Goal: Task Accomplishment & Management: Complete application form

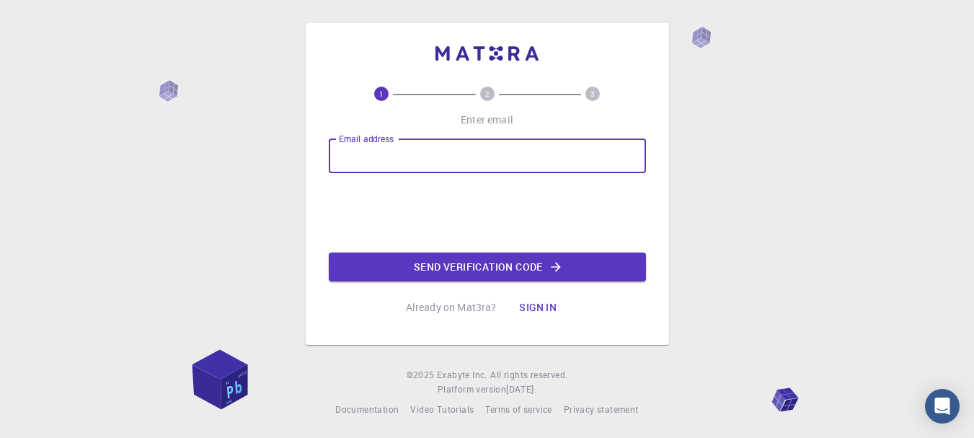
type input "[EMAIL_ADDRESS][DOMAIN_NAME]"
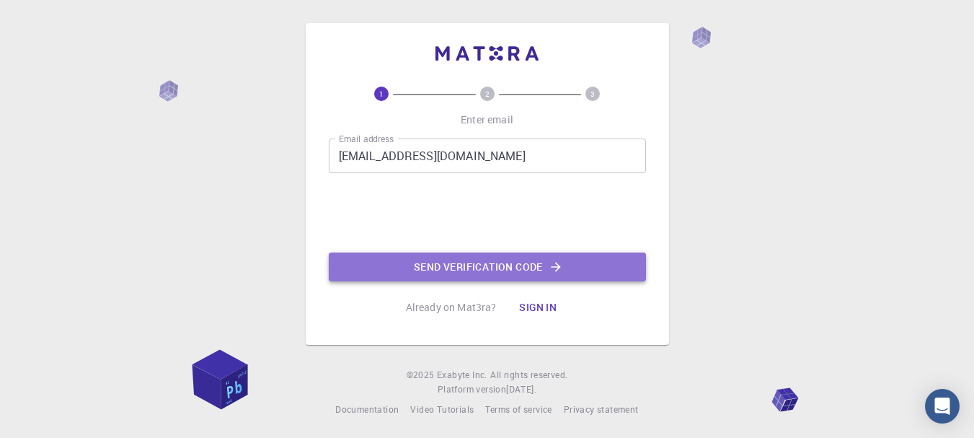
click at [451, 264] on button "Send verification code" at bounding box center [487, 266] width 317 height 29
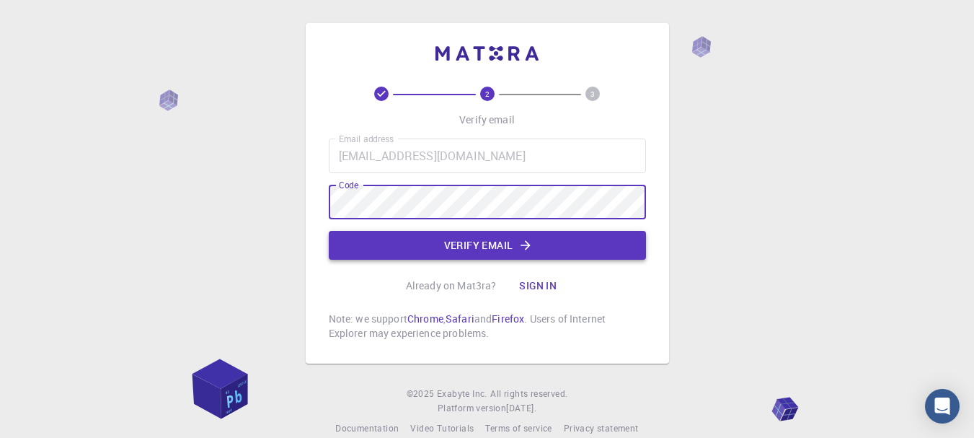
click at [475, 240] on button "Verify email" at bounding box center [487, 245] width 317 height 29
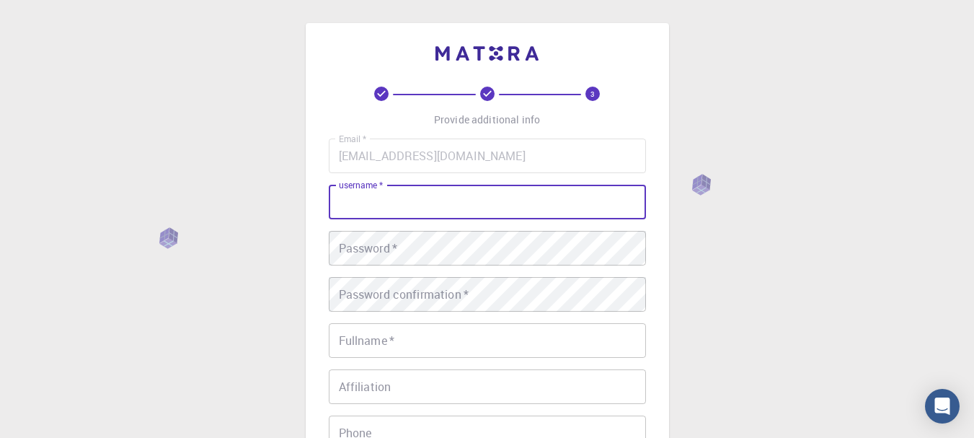
click at [391, 214] on input "username   *" at bounding box center [487, 202] width 317 height 35
type input "abc"
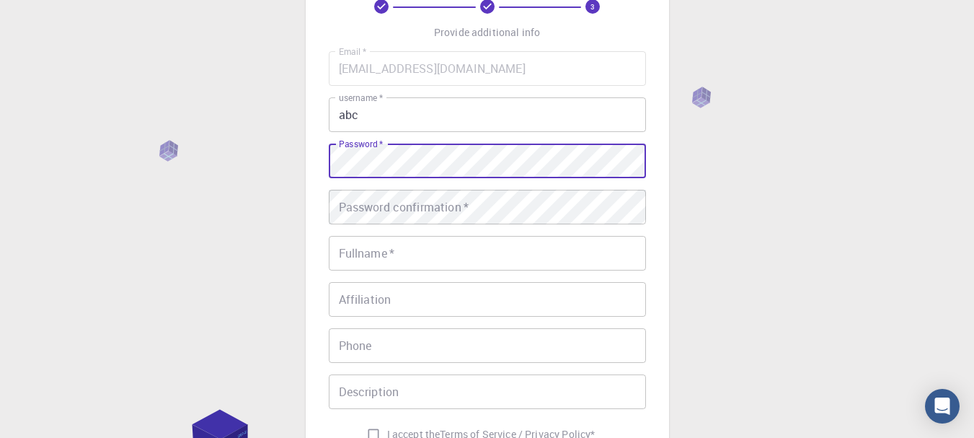
scroll to position [96, 0]
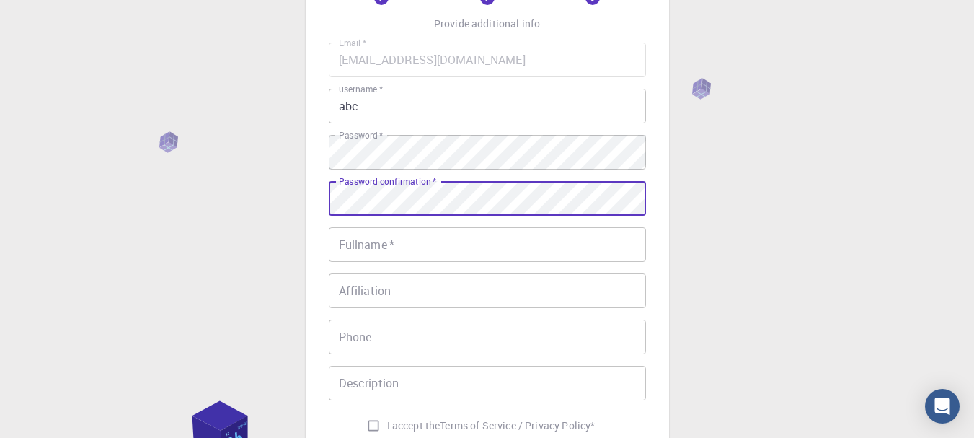
click at [446, 242] on input "Fullname   *" at bounding box center [487, 244] width 317 height 35
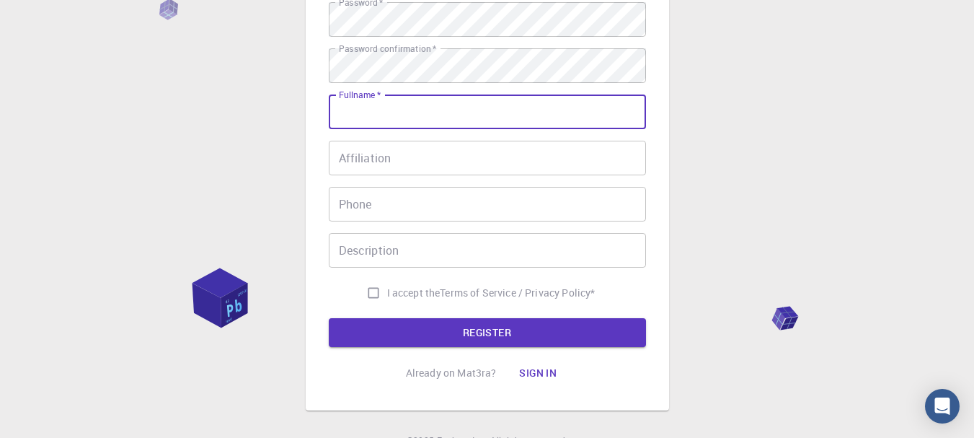
scroll to position [247, 0]
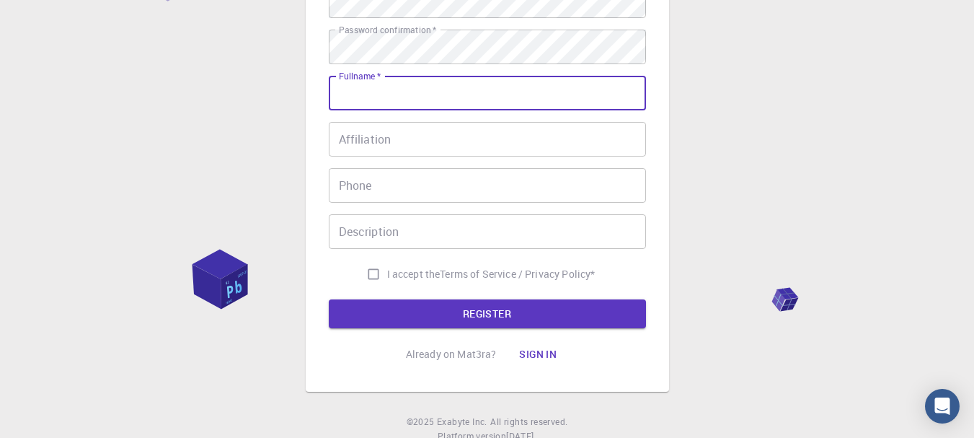
click at [568, 297] on form "Email   * [EMAIL_ADDRESS][DOMAIN_NAME] Email   * username   * abc username   * …" at bounding box center [487, 109] width 317 height 437
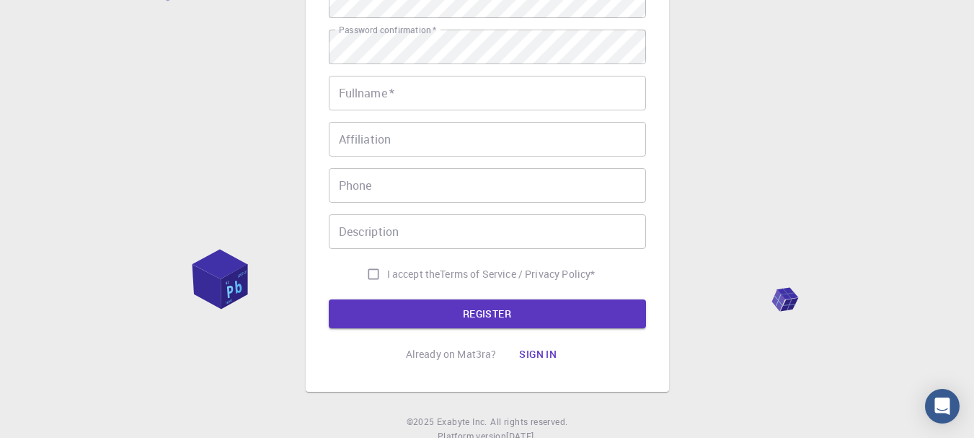
click at [483, 94] on input "Fullname   *" at bounding box center [487, 93] width 317 height 35
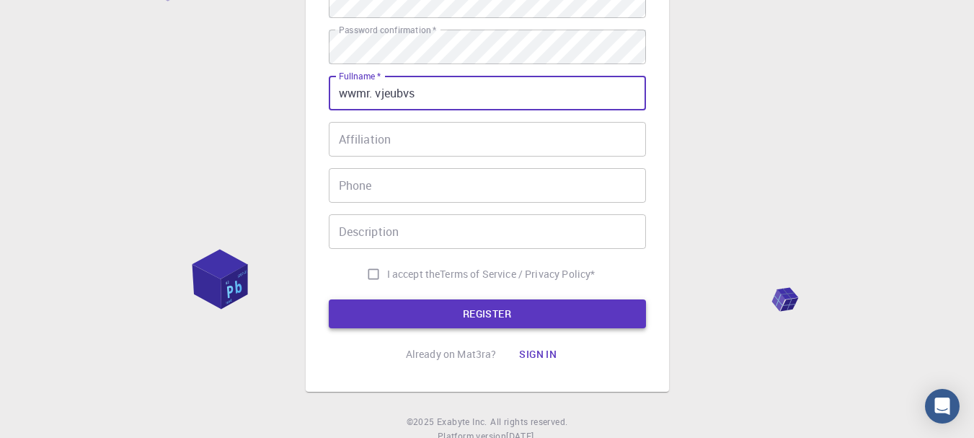
type input "wwmr. vjeubvs"
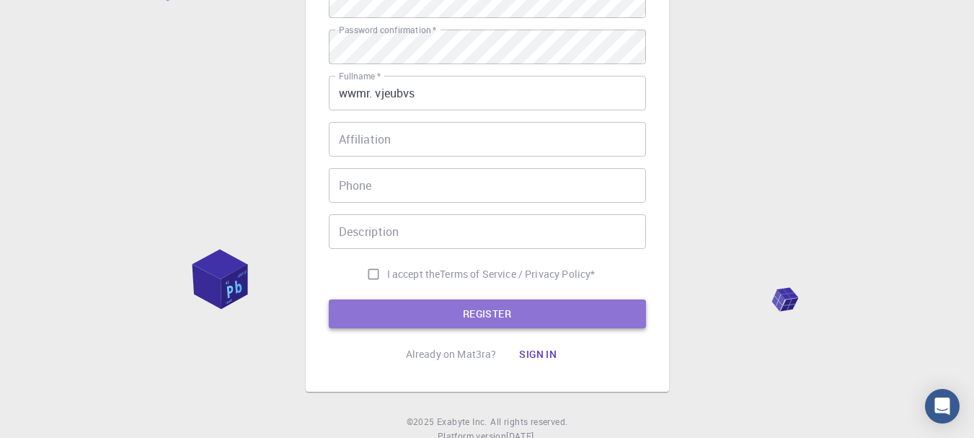
click at [527, 305] on button "REGISTER" at bounding box center [487, 313] width 317 height 29
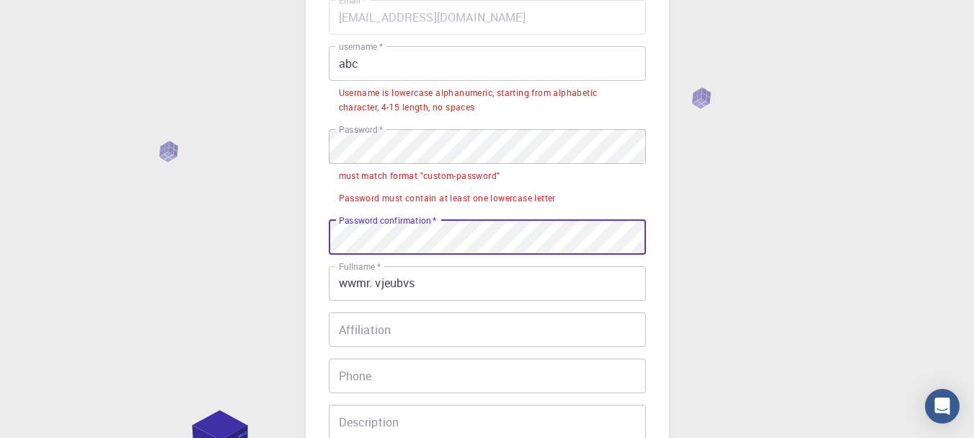
scroll to position [134, 0]
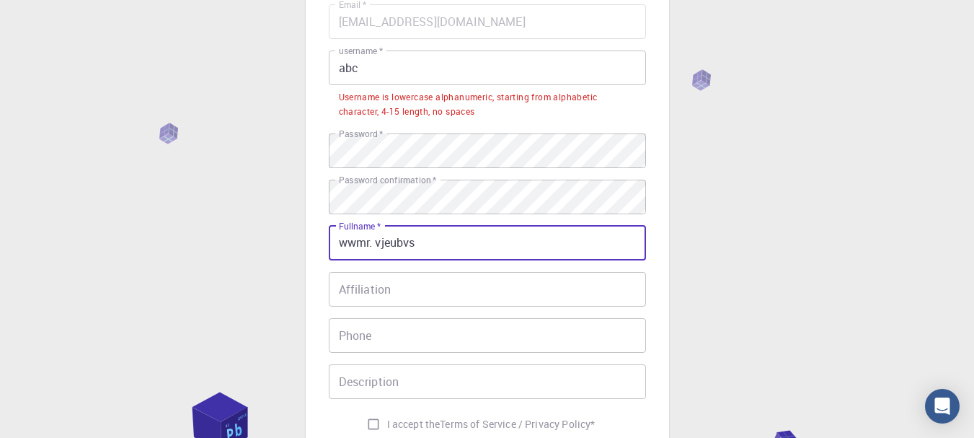
click at [387, 63] on input "abc" at bounding box center [487, 67] width 317 height 35
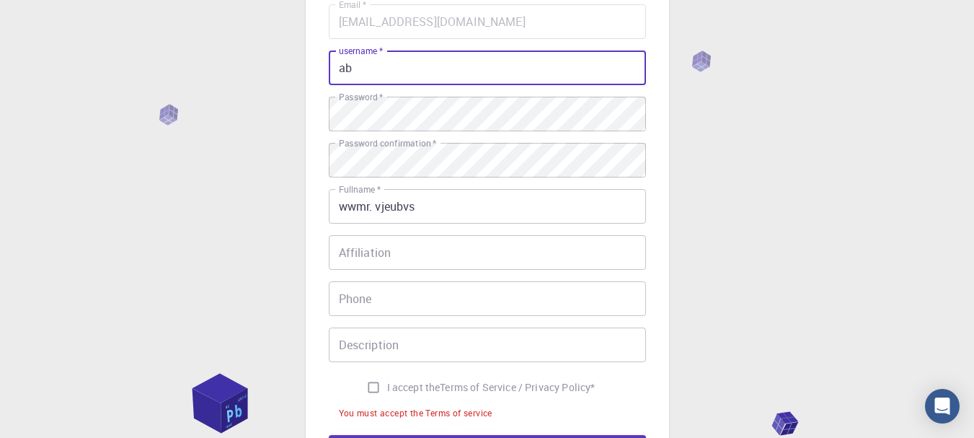
type input "a"
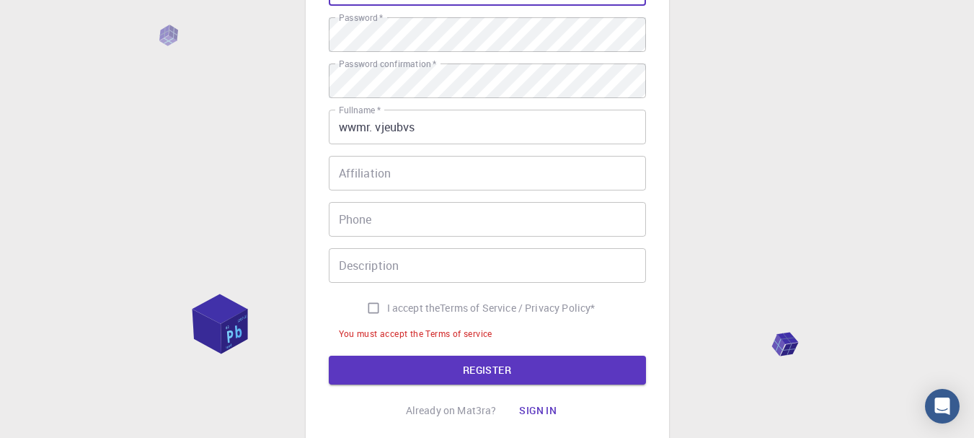
scroll to position [258, 0]
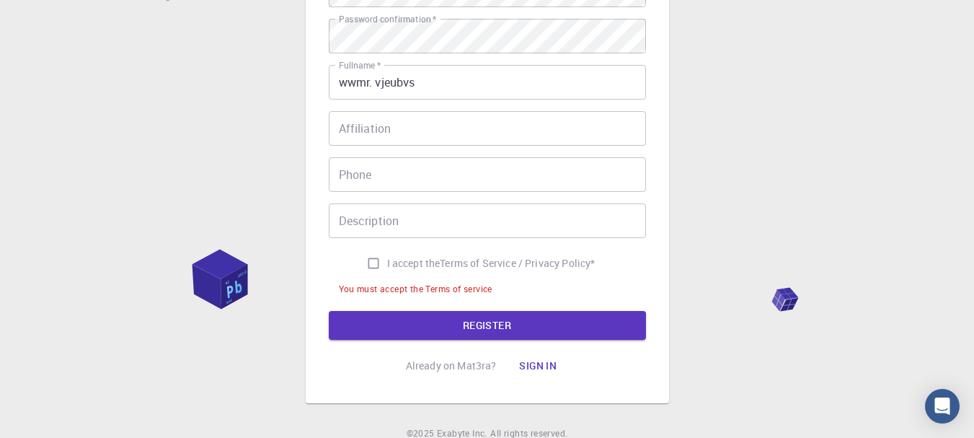
type input "740250124@bo"
click at [366, 266] on input "I accept the Terms of Service / Privacy Policy *" at bounding box center [373, 263] width 27 height 27
checkbox input "true"
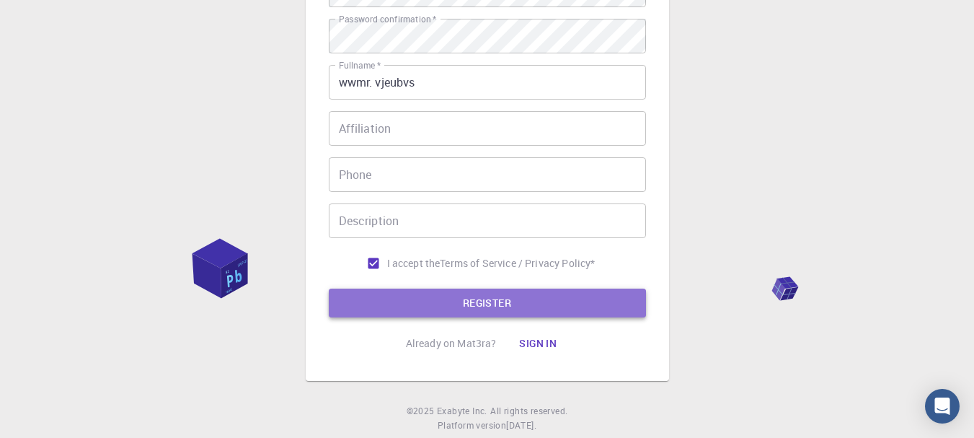
click at [418, 297] on button "REGISTER" at bounding box center [487, 302] width 317 height 29
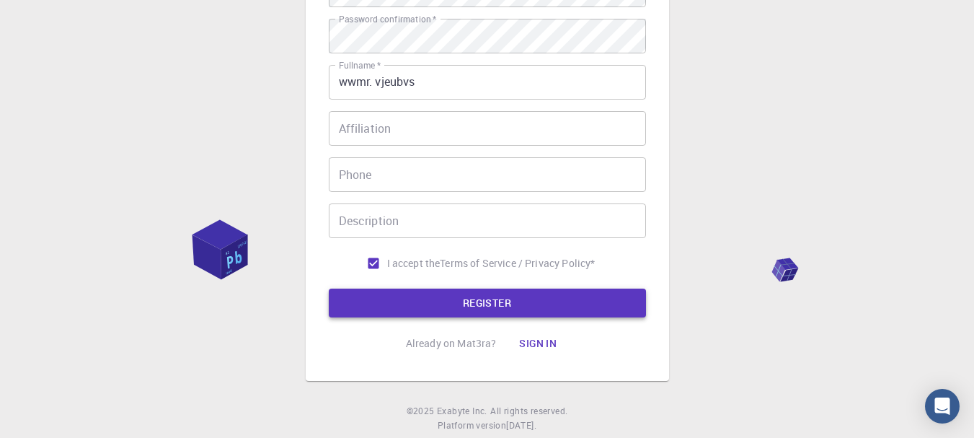
click at [436, 308] on button "REGISTER" at bounding box center [487, 302] width 317 height 29
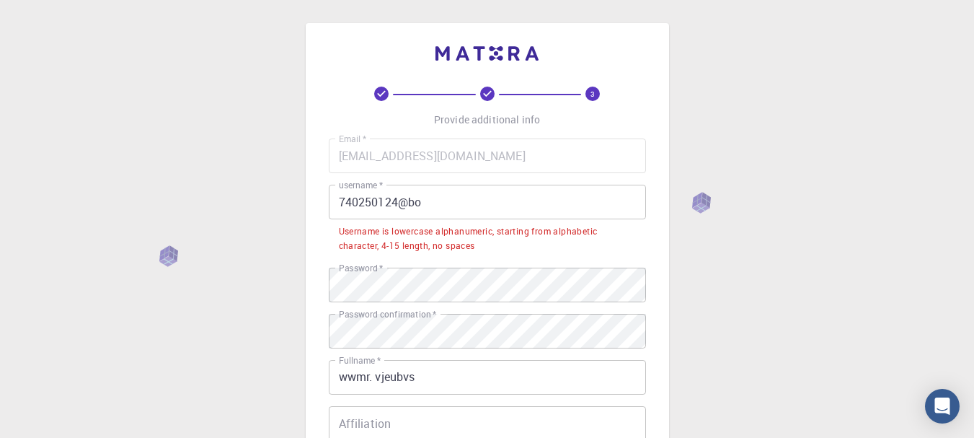
click at [439, 199] on input "740250124@bo" at bounding box center [487, 202] width 317 height 35
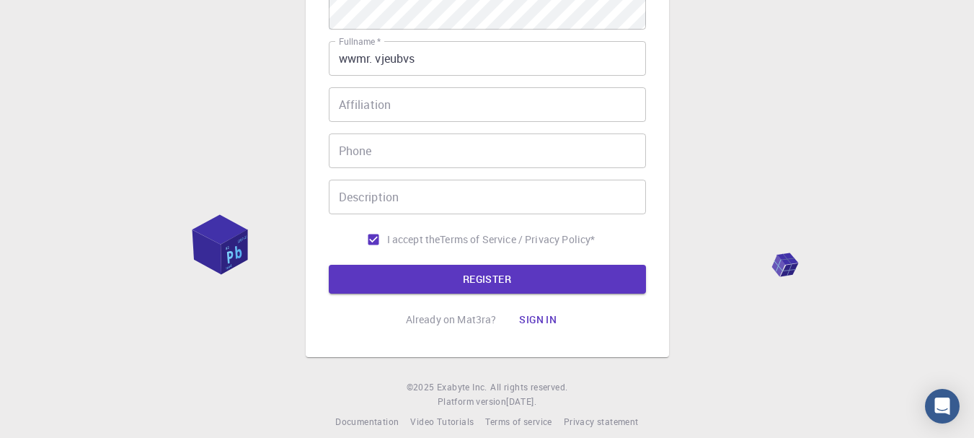
scroll to position [296, 0]
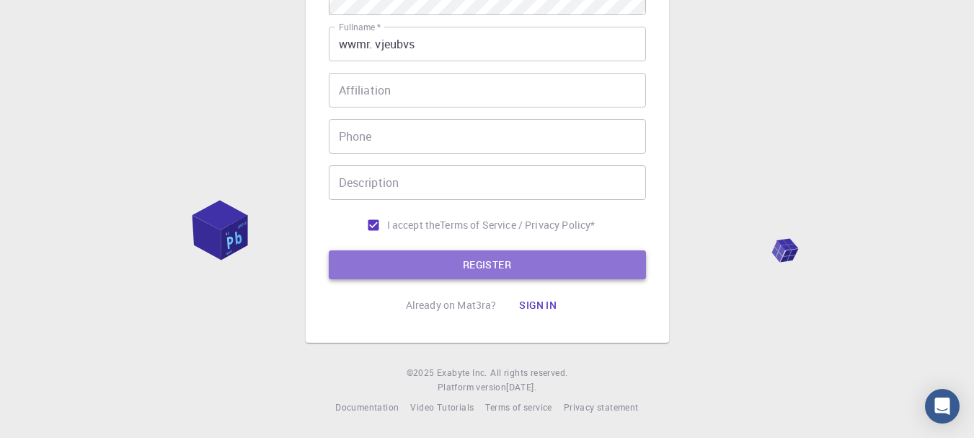
click at [620, 276] on button "REGISTER" at bounding box center [487, 264] width 317 height 29
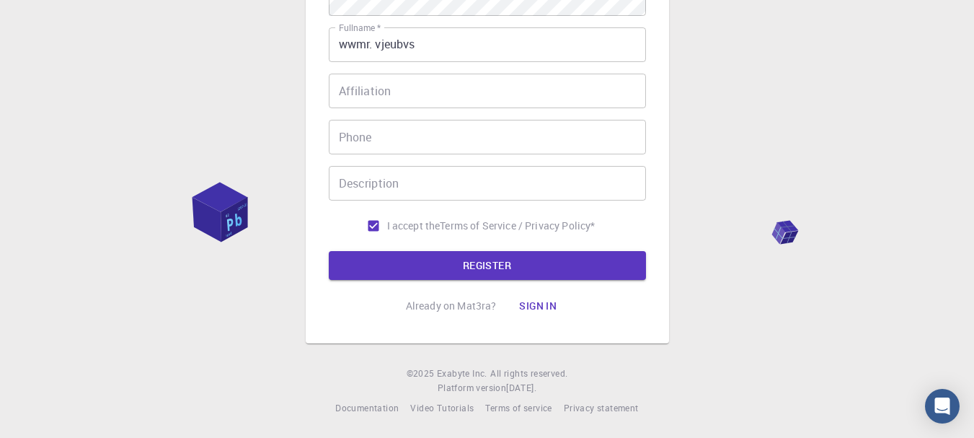
scroll to position [0, 0]
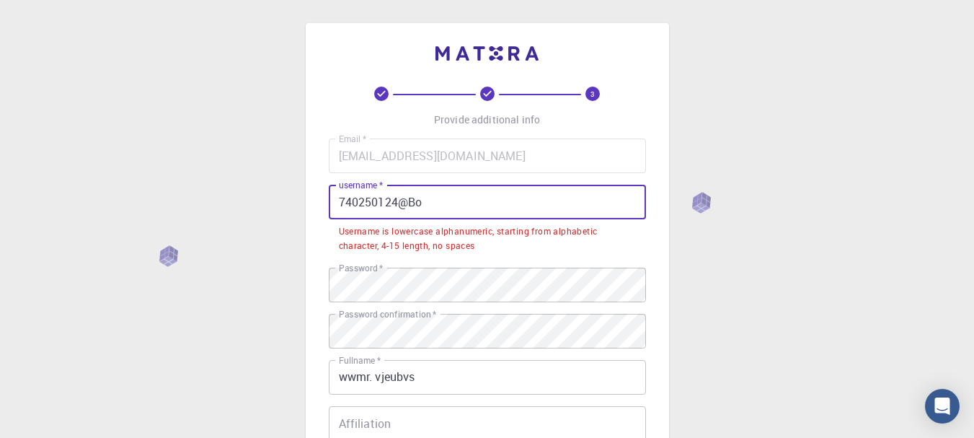
click at [485, 201] on input "740250124@Bo" at bounding box center [487, 202] width 317 height 35
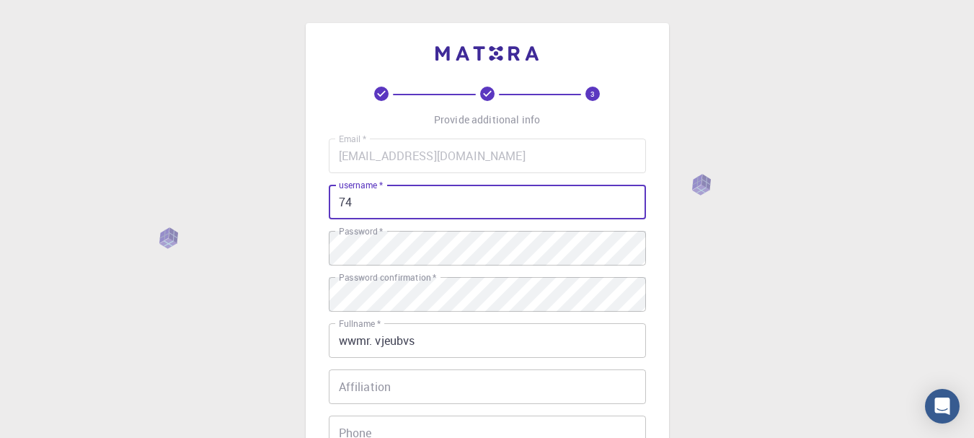
type input "7"
type input "B"
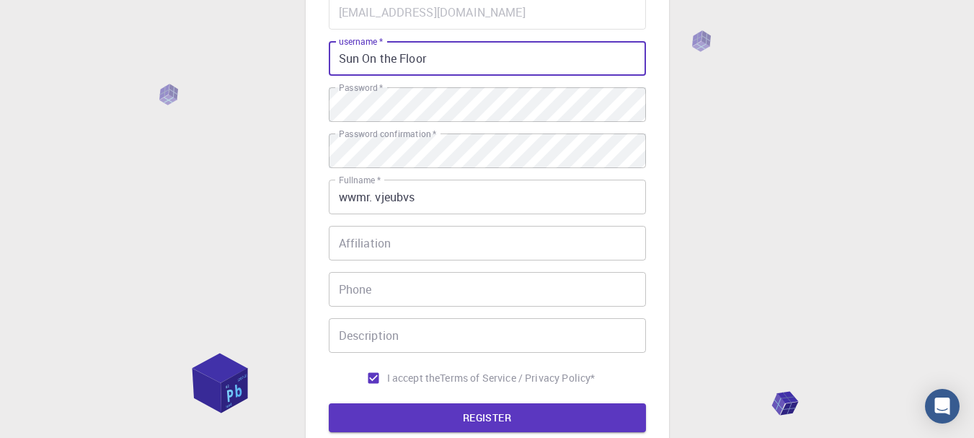
scroll to position [296, 0]
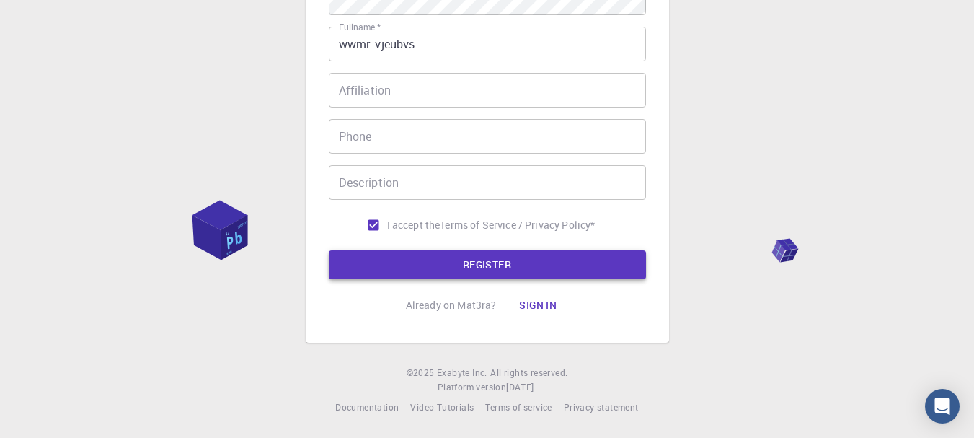
type input "Sun On the Floor"
click at [585, 255] on button "REGISTER" at bounding box center [487, 264] width 317 height 29
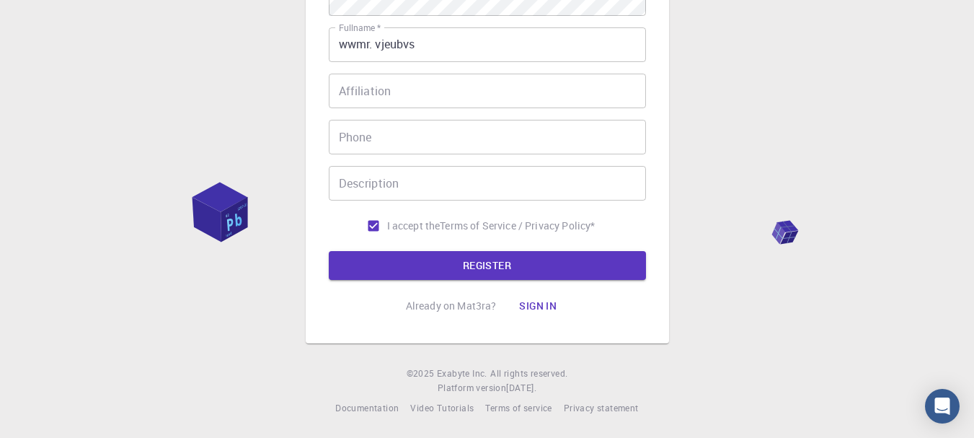
scroll to position [0, 0]
